Goal: Use online tool/utility: Utilize a website feature to perform a specific function

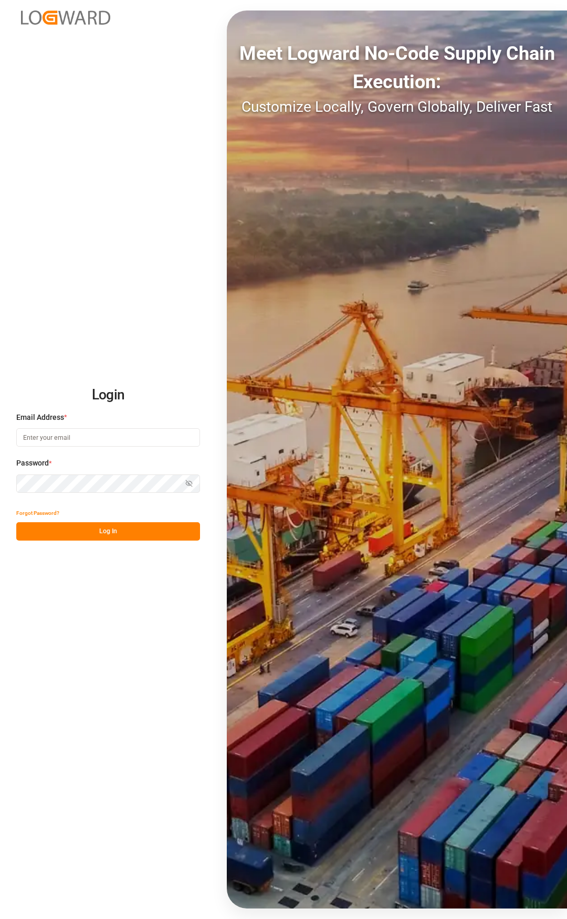
click at [38, 437] on input at bounding box center [108, 437] width 184 height 18
type input "[PERSON_NAME][EMAIL_ADDRESS][PERSON_NAME][DOMAIN_NAME]"
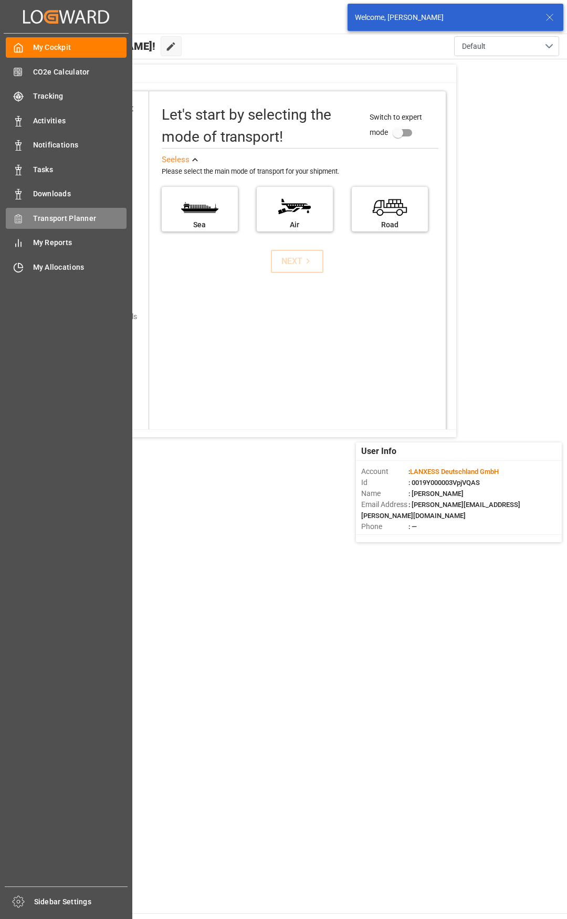
click at [39, 217] on span "Transport Planner" at bounding box center [80, 218] width 94 height 11
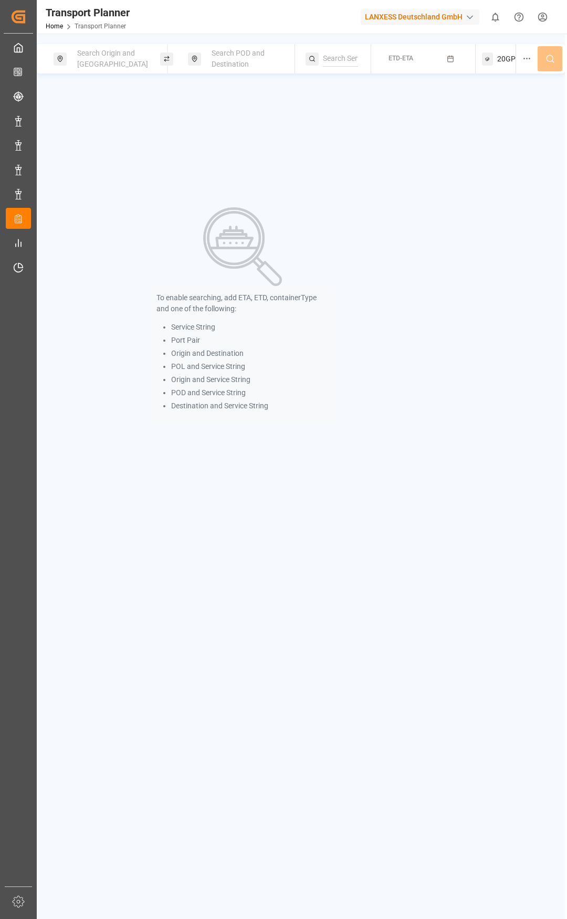
click at [135, 66] on div "Search Origin and [GEOGRAPHIC_DATA]" at bounding box center [113, 59] width 85 height 30
click at [100, 131] on div at bounding box center [113, 138] width 124 height 50
click at [101, 141] on input at bounding box center [103, 148] width 105 height 16
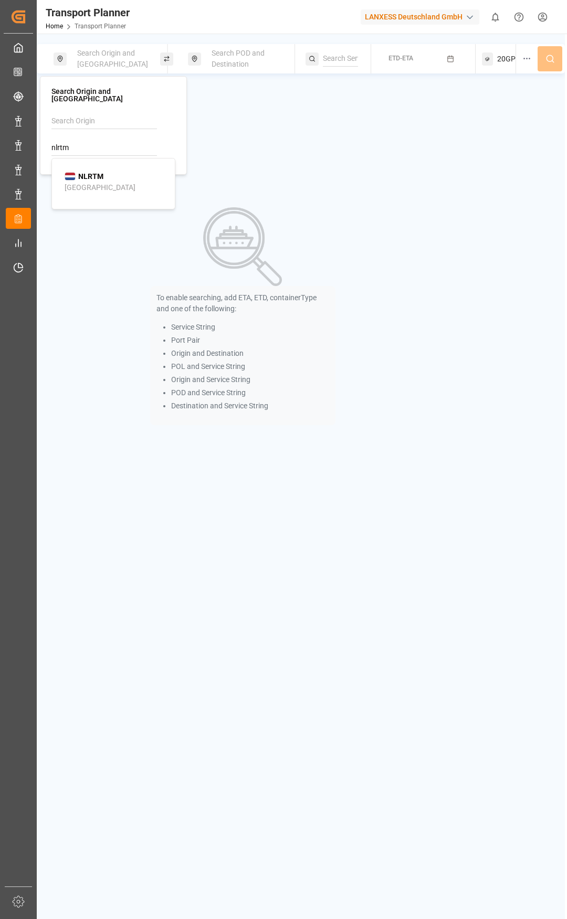
click at [100, 178] on div "NLRTM [GEOGRAPHIC_DATA]" at bounding box center [116, 182] width 102 height 22
type input "NLRTM"
click at [224, 55] on span "Search POD and Destination" at bounding box center [238, 58] width 53 height 19
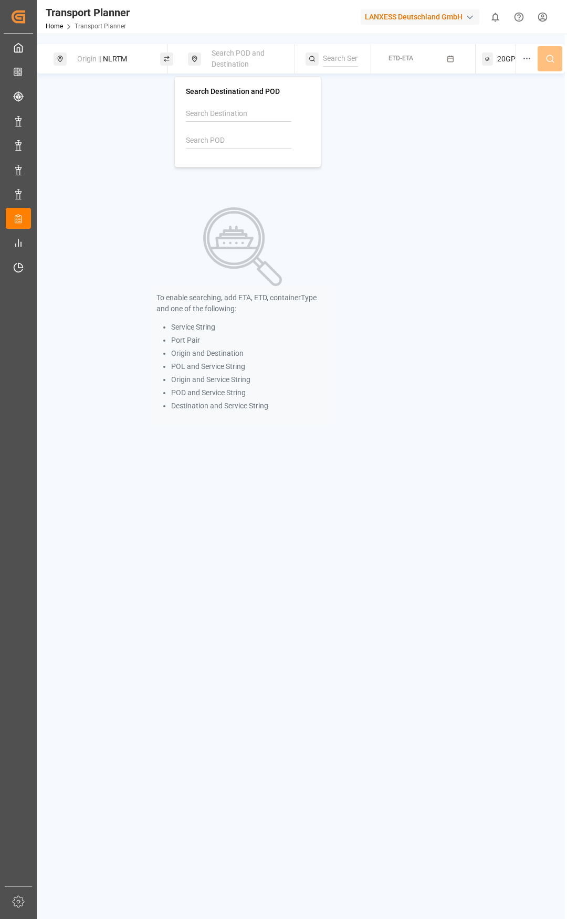
click at [202, 137] on input at bounding box center [238, 141] width 105 height 16
click at [234, 178] on div "[PERSON_NAME] ([PERSON_NAME])" at bounding box center [250, 186] width 102 height 22
type input "INNSA"
click at [391, 59] on span "ETD-ETA" at bounding box center [400, 58] width 25 height 7
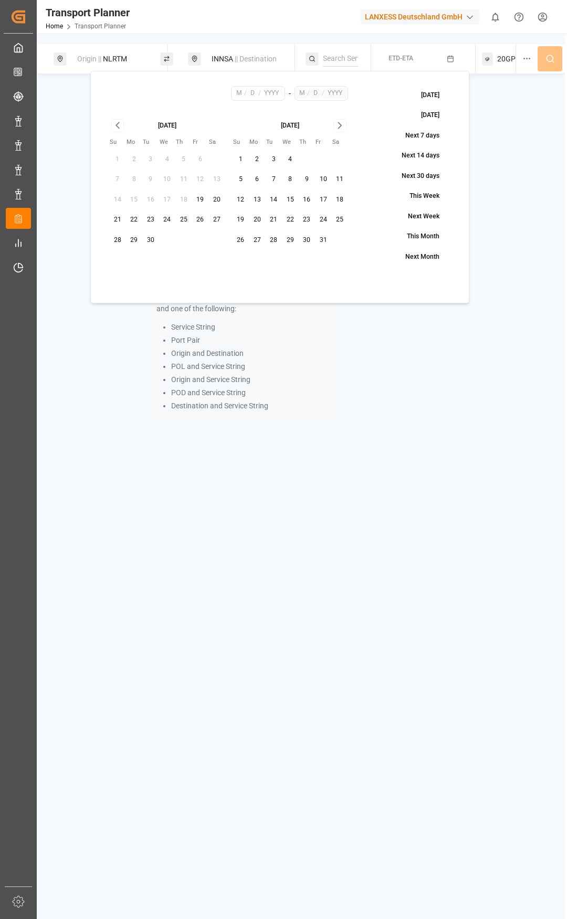
click at [146, 237] on button "30" at bounding box center [150, 240] width 17 height 17
type input "9"
type input "30"
type input "2025"
click at [341, 122] on icon "Go to next month" at bounding box center [340, 125] width 12 height 13
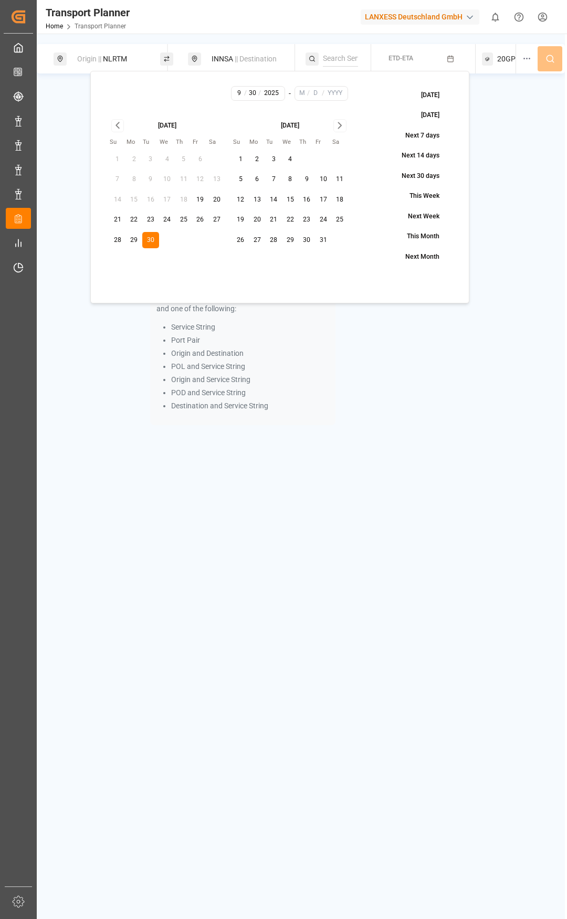
click at [340, 123] on icon "Go to next month" at bounding box center [340, 125] width 12 height 13
click at [293, 218] on button "24" at bounding box center [290, 220] width 17 height 17
type input "12"
type input "24"
type input "2025"
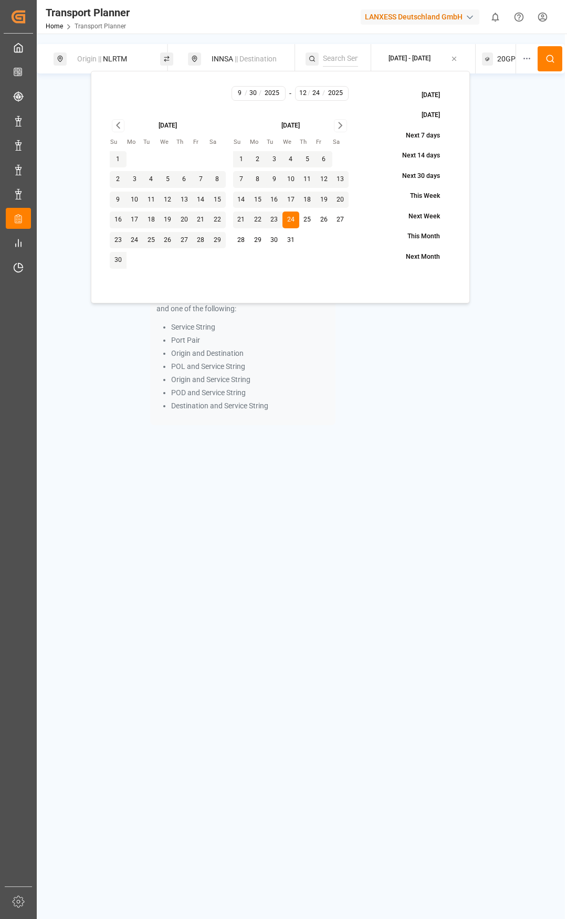
click at [542, 62] on button at bounding box center [549, 58] width 25 height 25
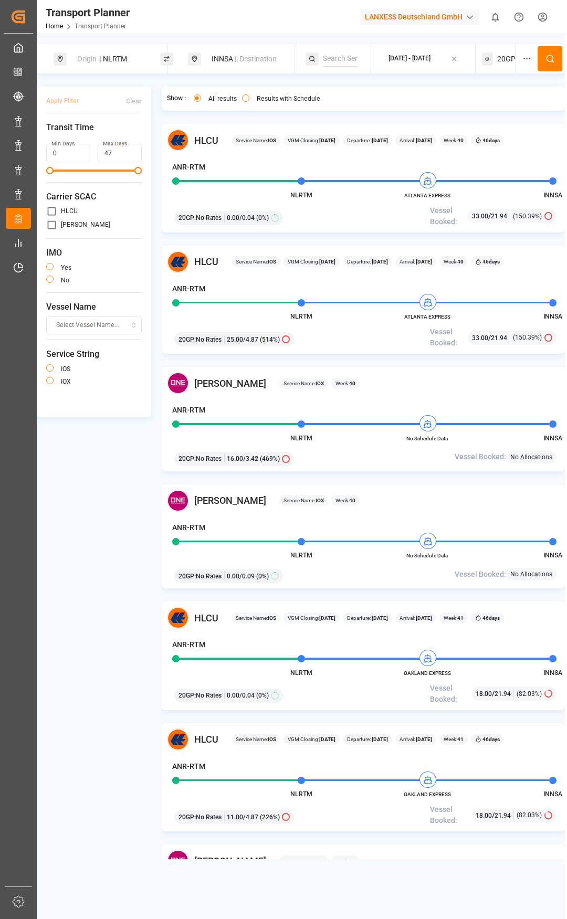
click at [49, 277] on button "button" at bounding box center [49, 279] width 7 height 7
click at [62, 104] on button "Apply Filter" at bounding box center [62, 101] width 33 height 18
